Goal: Find specific page/section: Find specific page/section

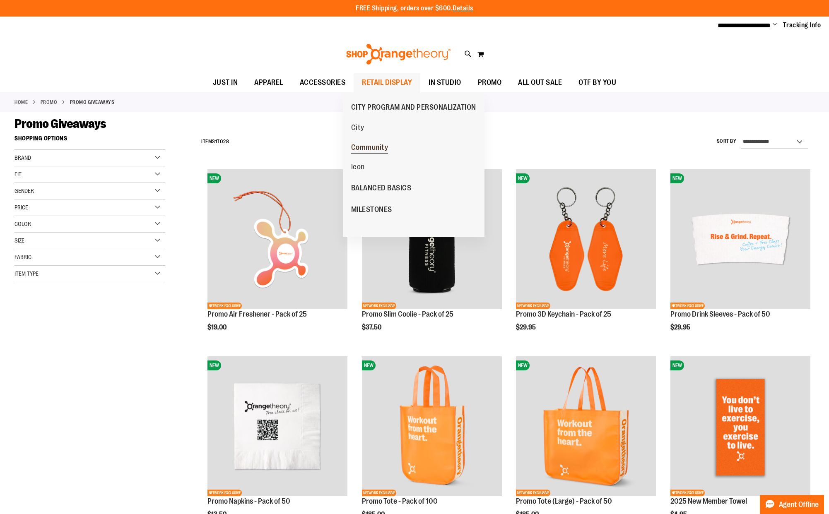
click at [364, 151] on span "Community" at bounding box center [369, 148] width 37 height 10
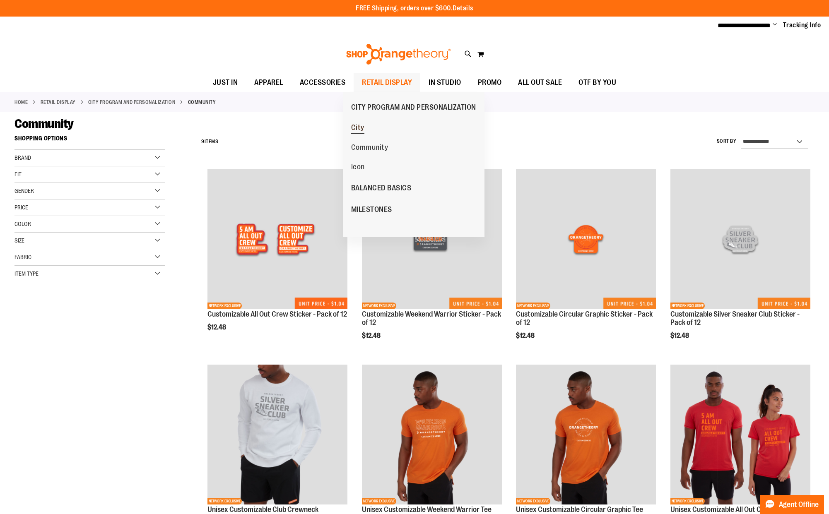
click at [356, 127] on span "City" at bounding box center [357, 128] width 13 height 10
